Goal: Task Accomplishment & Management: Manage account settings

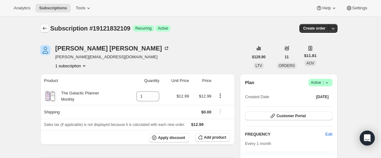
click at [44, 27] on icon "Subscriptions" at bounding box center [45, 28] width 6 height 6
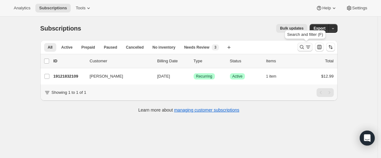
click at [301, 47] on icon "Search and filter results" at bounding box center [301, 47] width 6 height 6
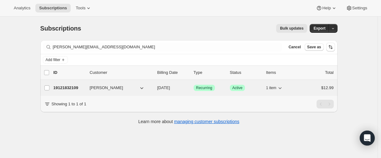
click at [60, 87] on p "19121832109" at bounding box center [68, 88] width 31 height 6
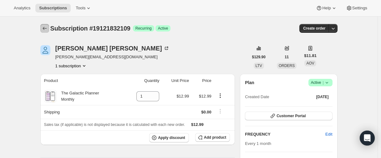
click at [43, 32] on button "Subscriptions" at bounding box center [44, 28] width 9 height 9
